Goal: Task Accomplishment & Management: Use online tool/utility

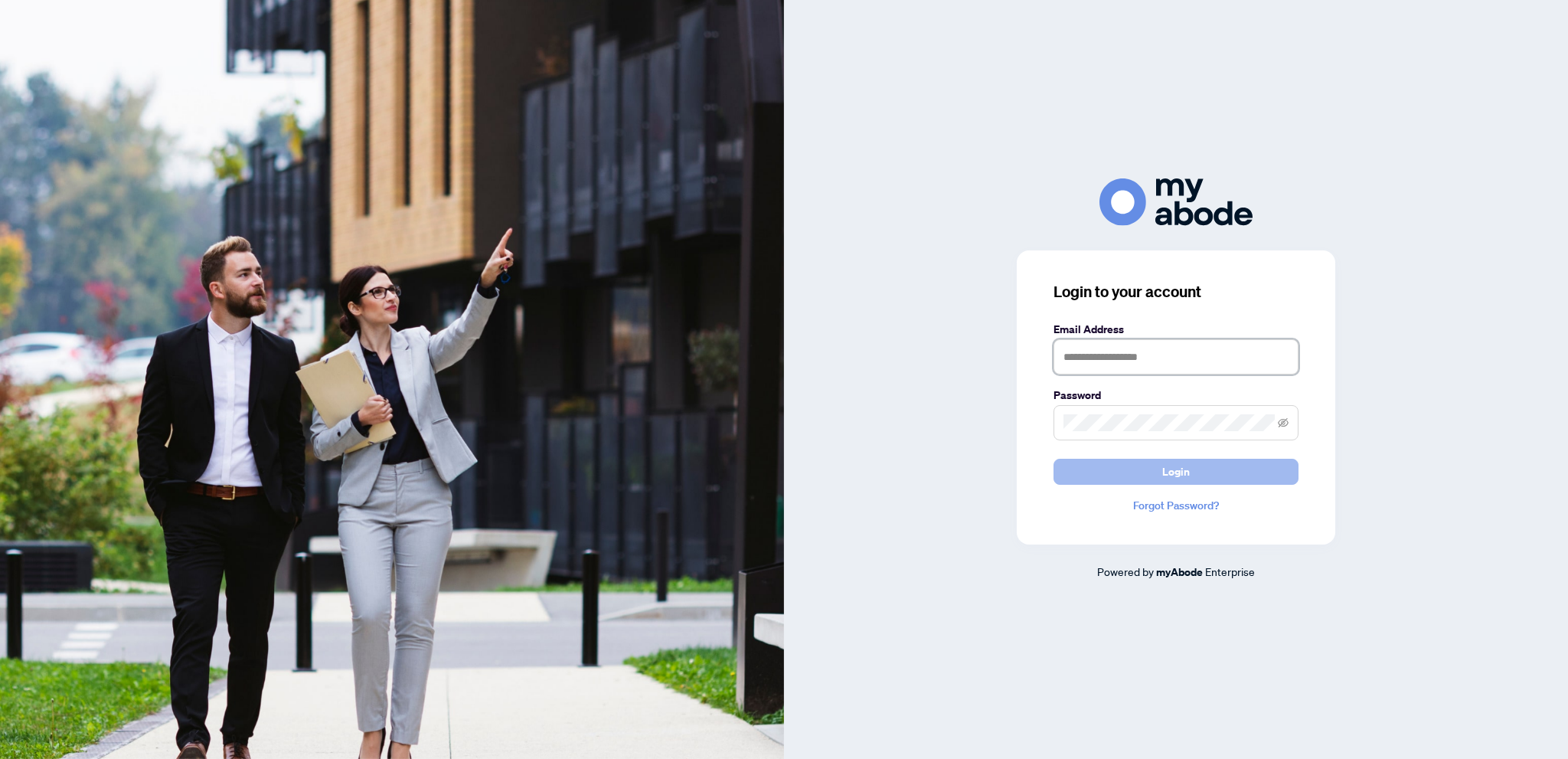
type input "**********"
click at [1158, 474] on button "Login" at bounding box center [1176, 472] width 245 height 26
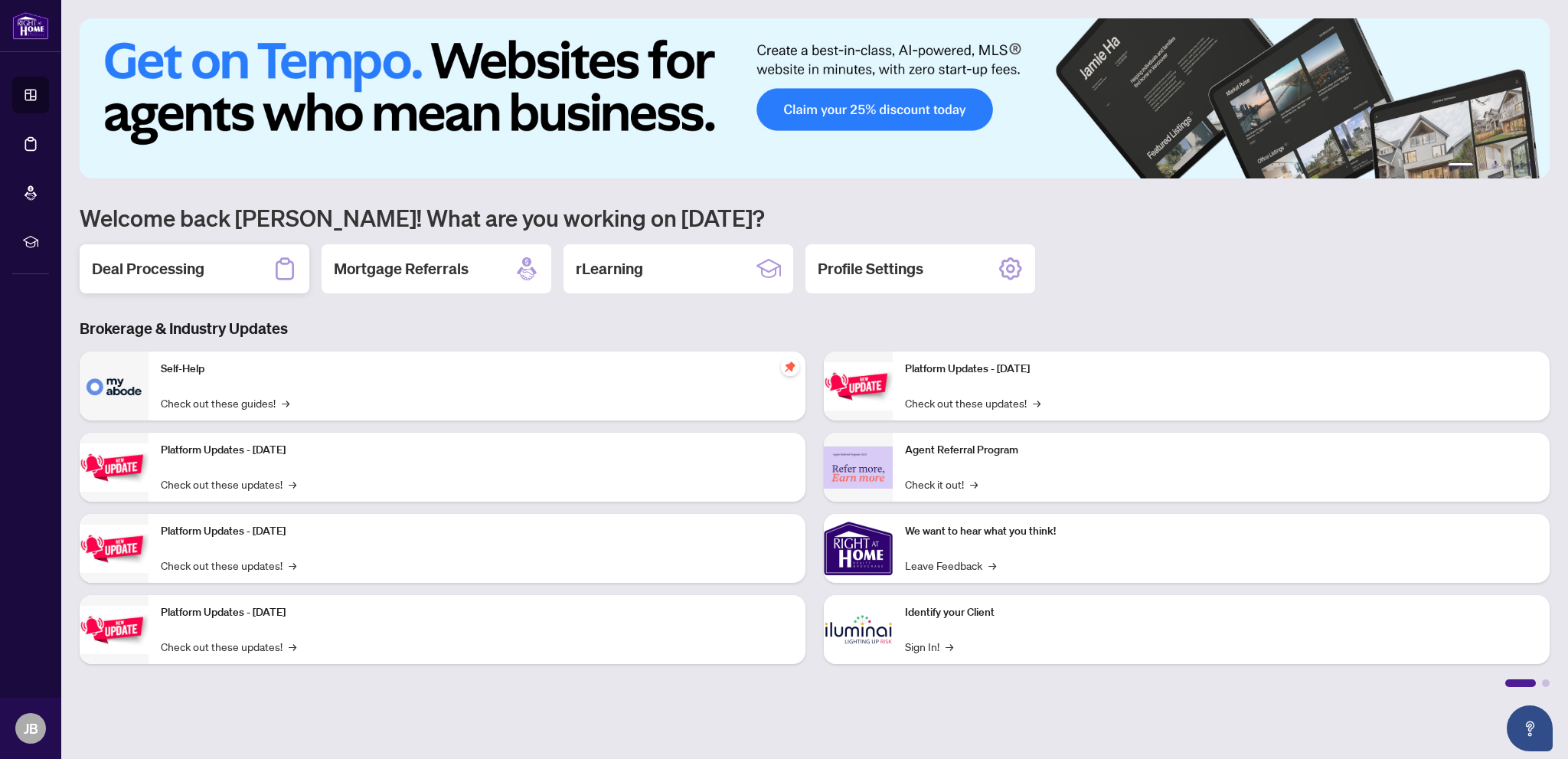
click at [137, 263] on h2 "Deal Processing" at bounding box center [148, 269] width 113 height 21
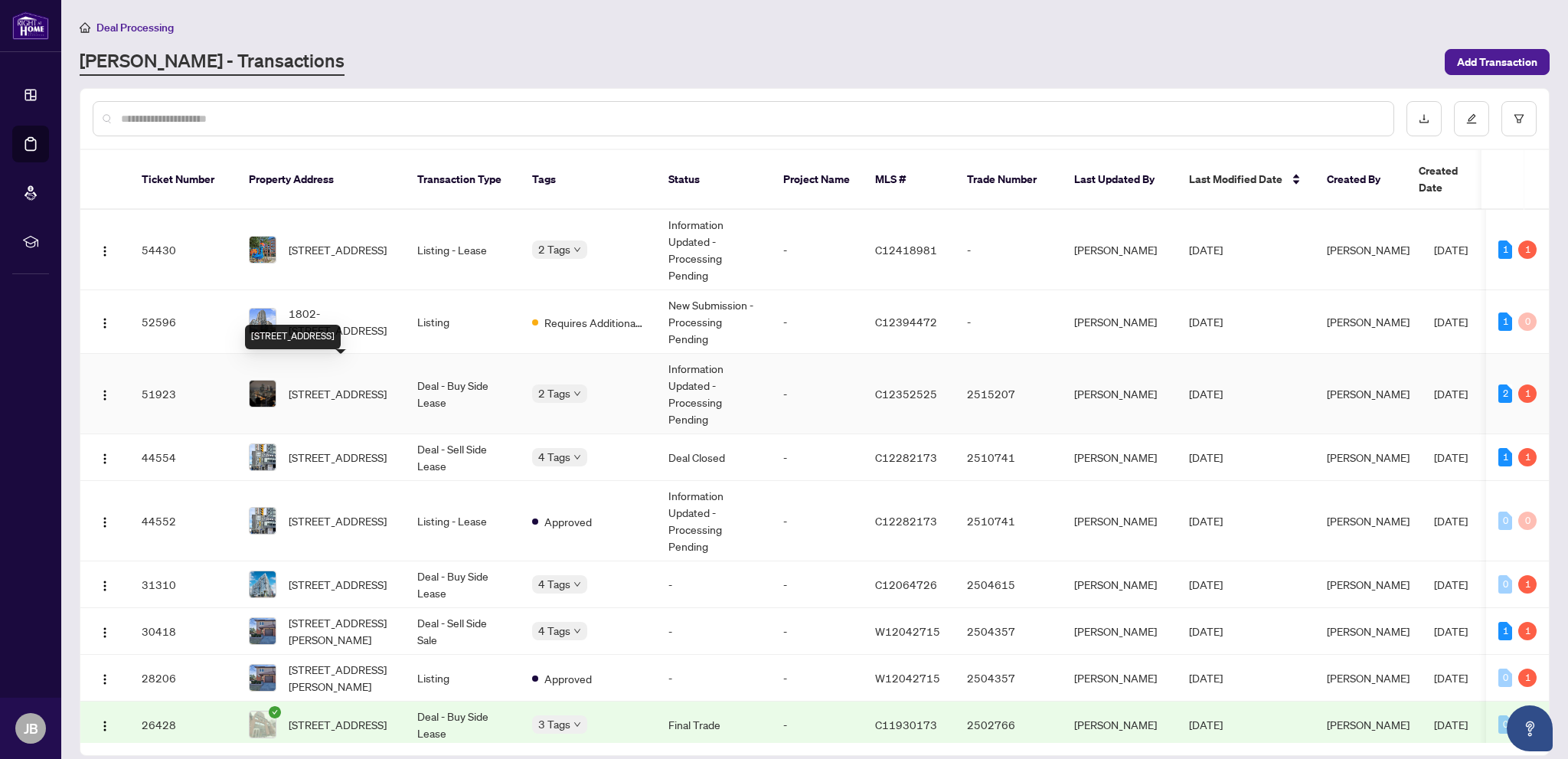
click at [370, 385] on span "[STREET_ADDRESS]" at bounding box center [338, 393] width 98 height 17
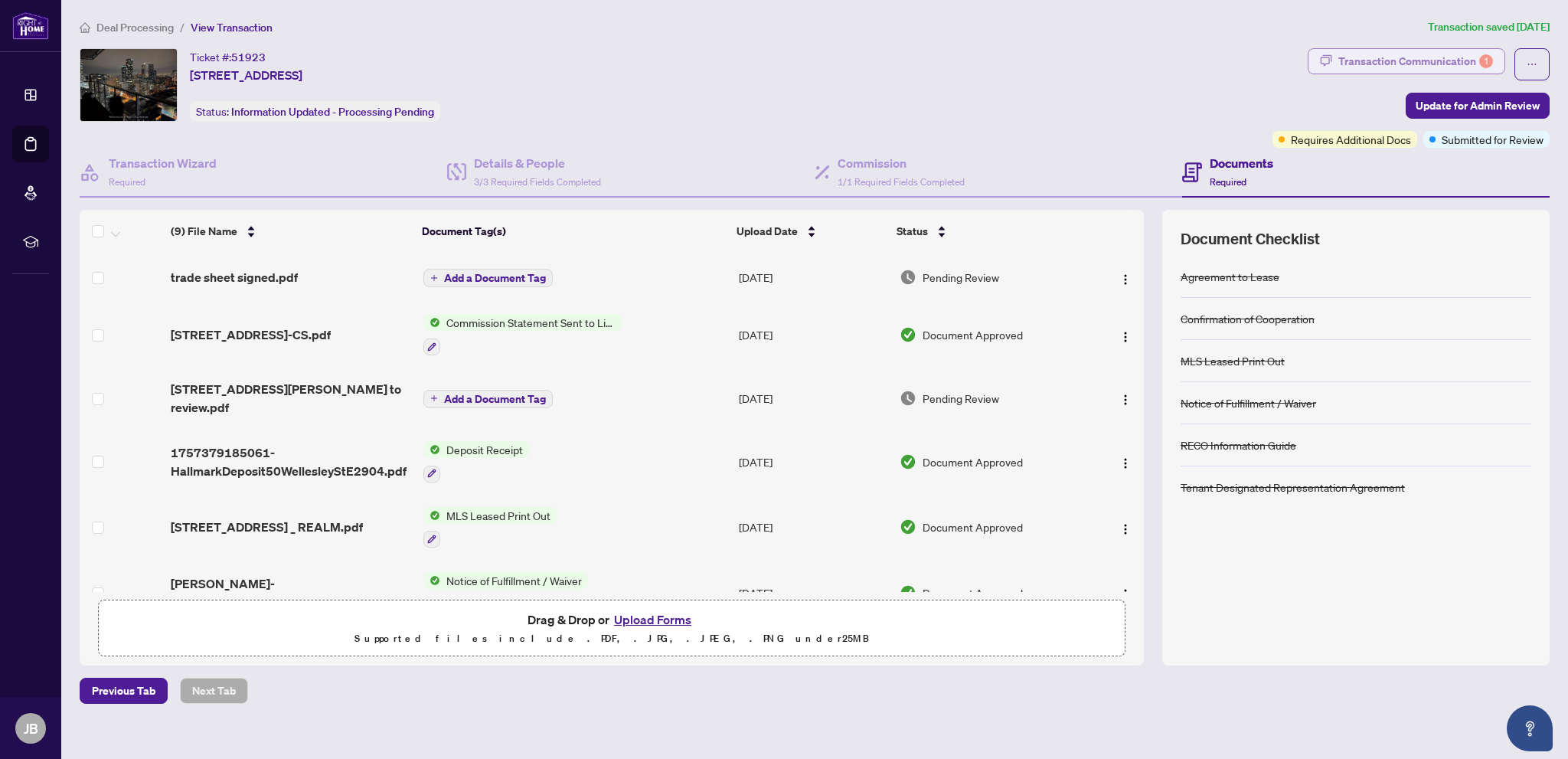
click at [1384, 60] on div "Transaction Communication 1" at bounding box center [1415, 61] width 155 height 24
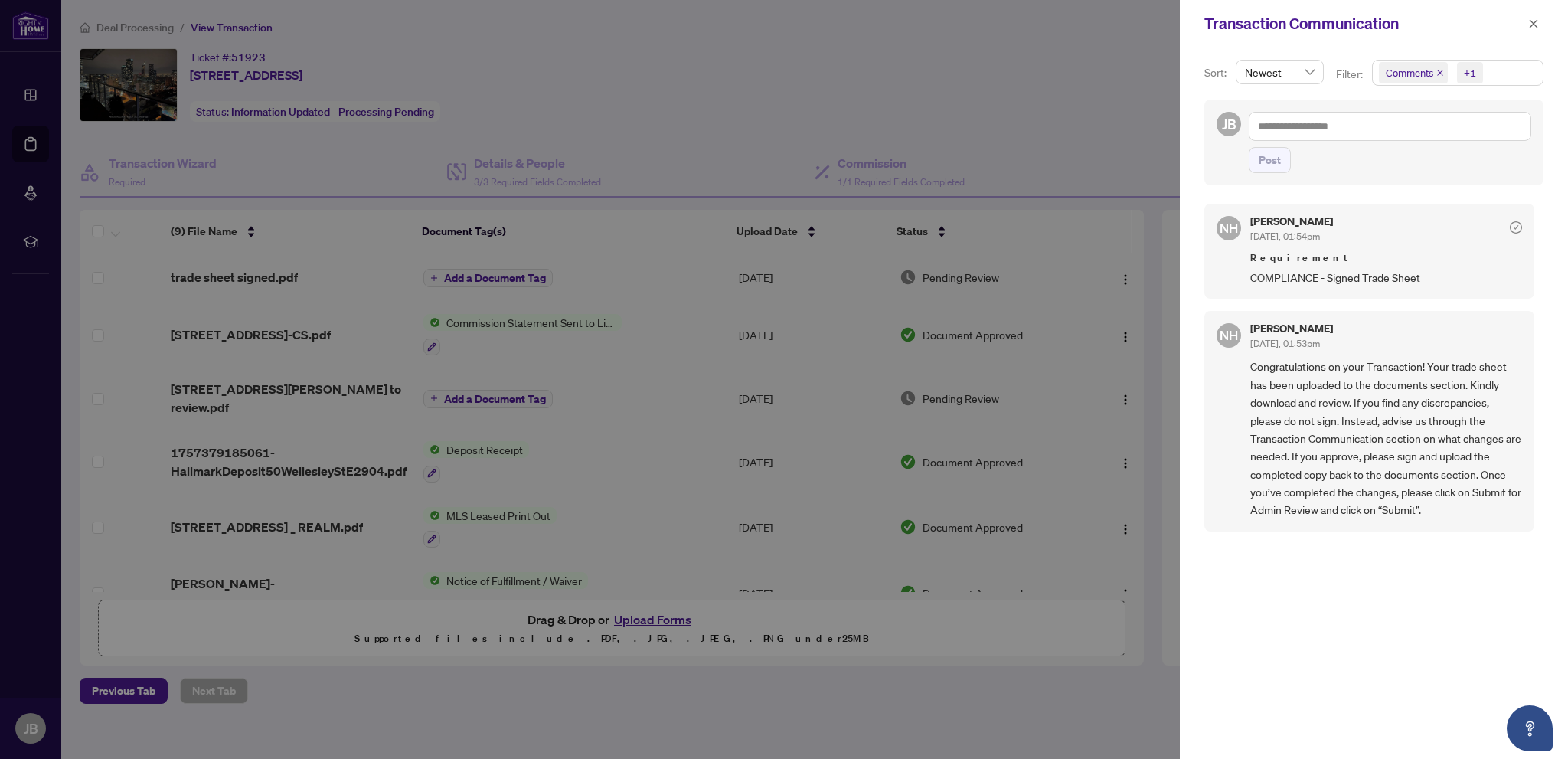
click at [1191, 168] on div "Sort: Newest Filter: Comments +1 JB Post NH [PERSON_NAME] [DATE], 01:54pm Requi…" at bounding box center [1373, 403] width 388 height 711
click at [1534, 24] on icon "close" at bounding box center [1533, 24] width 11 height 11
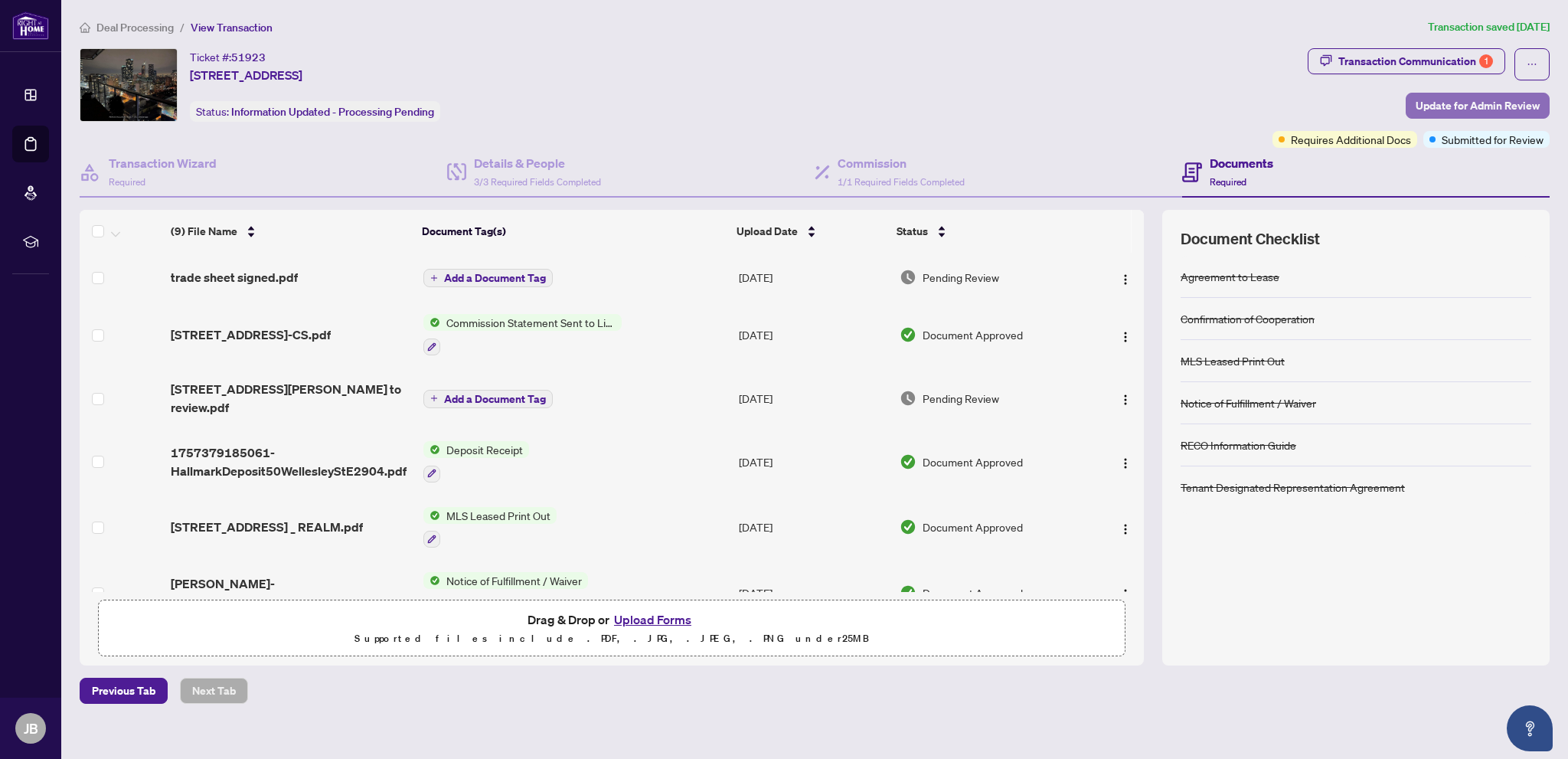
click at [1462, 103] on span "Update for Admin Review" at bounding box center [1477, 106] width 124 height 24
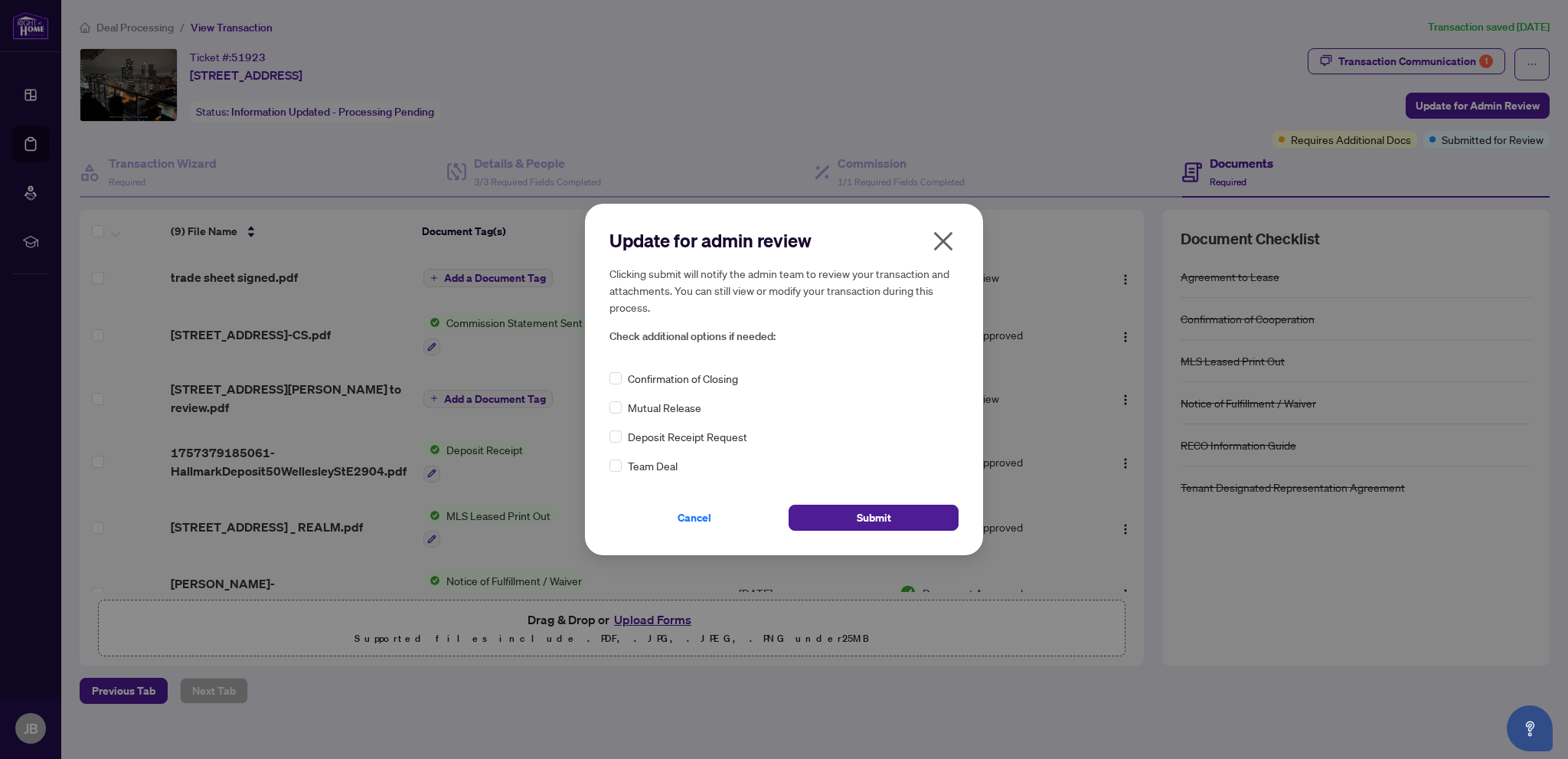
click at [624, 379] on div "Confirmation of Closing" at bounding box center [784, 378] width 349 height 17
click at [891, 512] on button "Submit" at bounding box center [872, 518] width 170 height 26
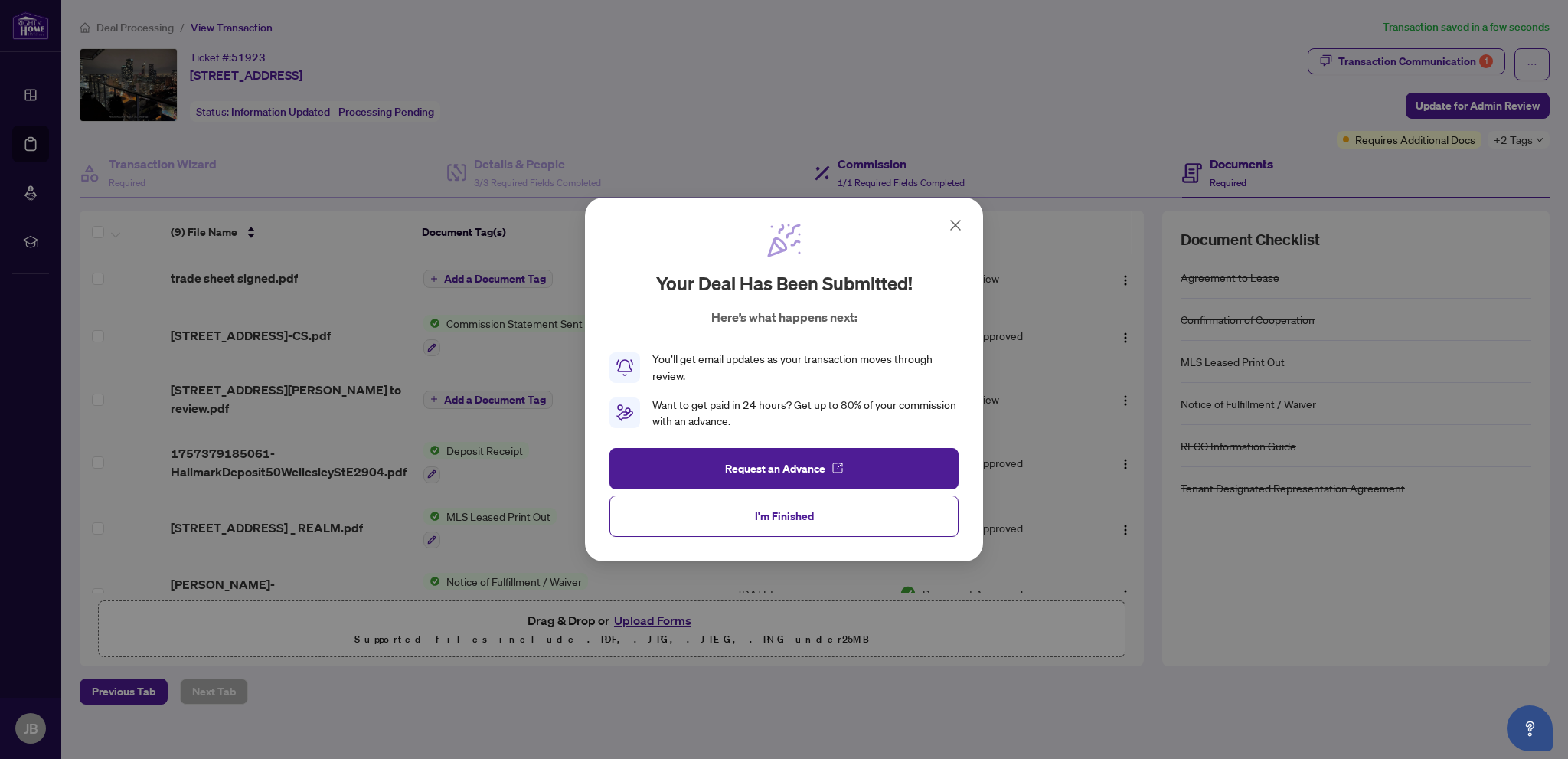
drag, startPoint x: 955, startPoint y: 224, endPoint x: 939, endPoint y: 188, distance: 39.4
click at [954, 222] on icon at bounding box center [955, 225] width 19 height 19
